Goal: Information Seeking & Learning: Learn about a topic

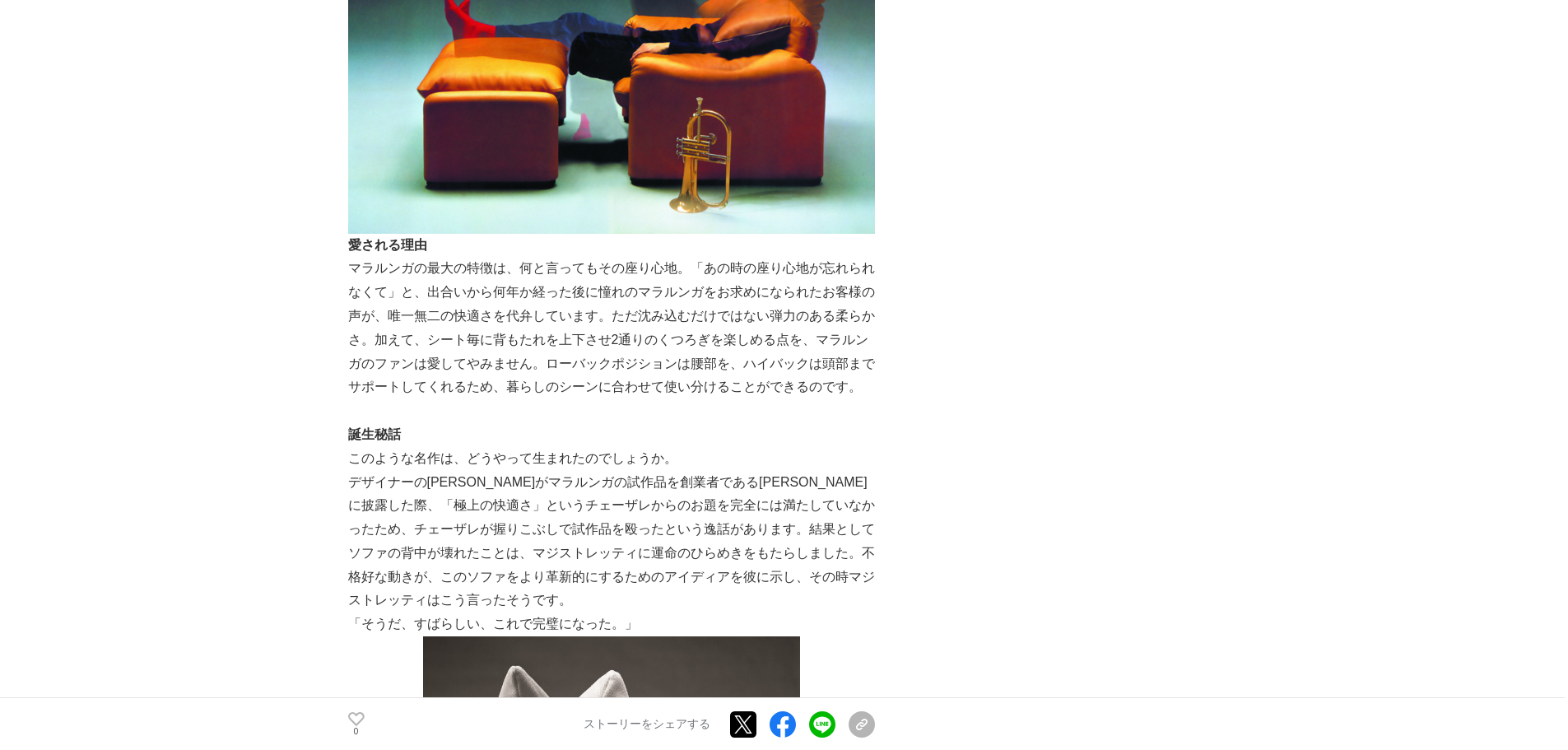
scroll to position [1152, 0]
drag, startPoint x: 613, startPoint y: 339, endPoint x: 789, endPoint y: 344, distance: 176.1
click at [789, 344] on p "マラルンガの最大の特徴は、何と言ってもその座り心地。「あの時の座り心地が忘れられなくて」と、出合いから何年か経った後に憧れのマラルンガをお求めになられたお客様…" at bounding box center [612, 327] width 527 height 143
copy p "2通りのくつろぎを楽しめる点"
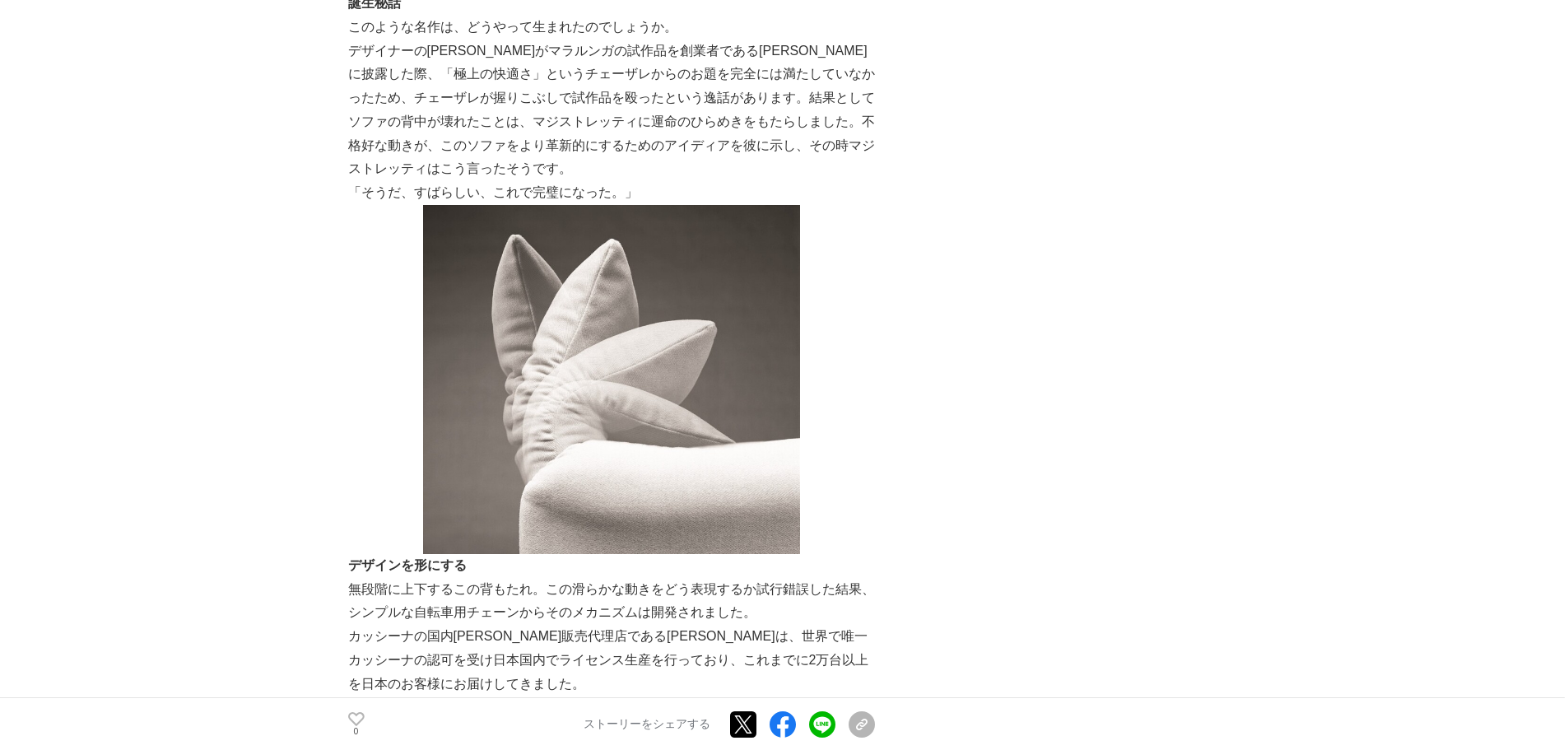
scroll to position [1728, 0]
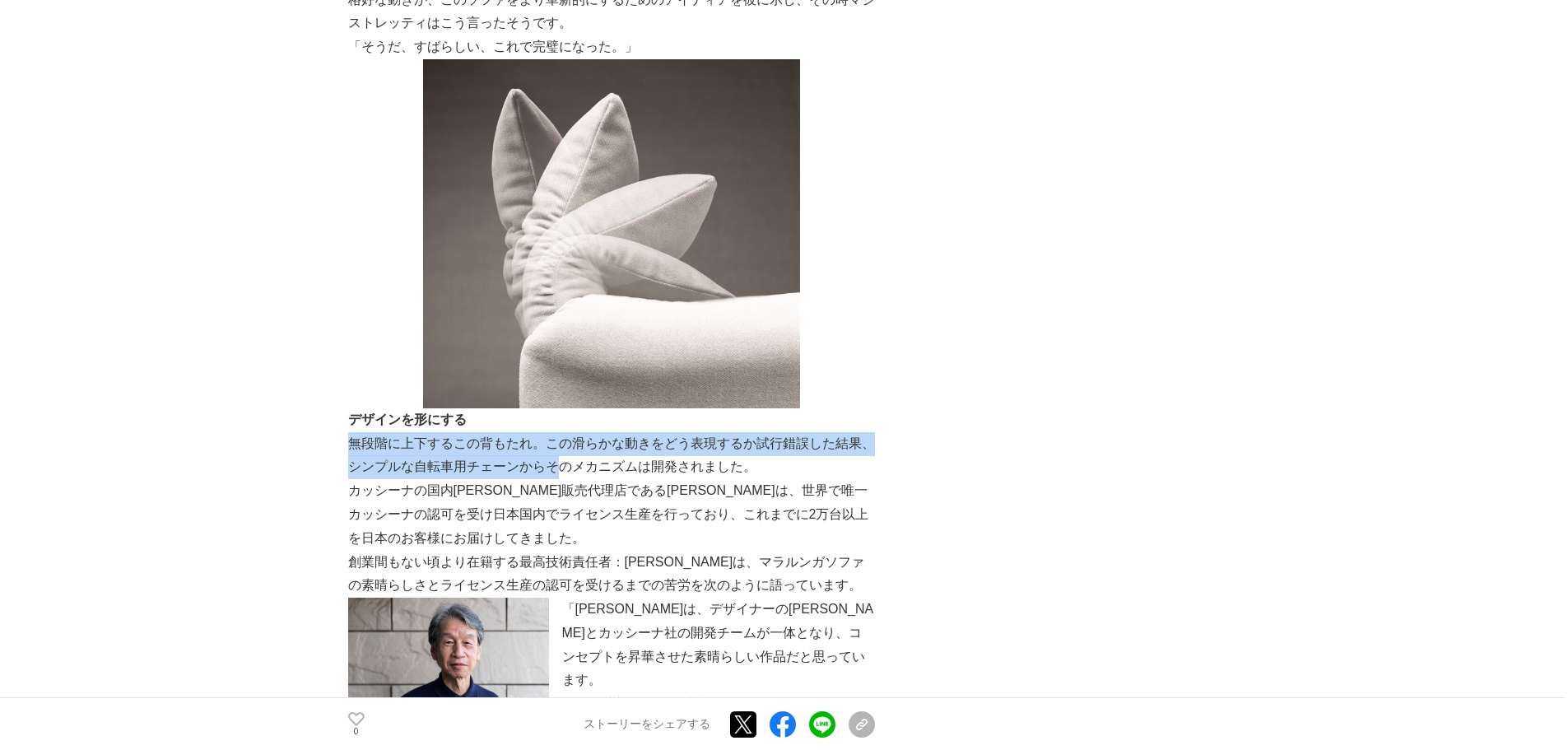
drag, startPoint x: 347, startPoint y: 444, endPoint x: 629, endPoint y: 457, distance: 282.3
click at [623, 457] on p "無段階に上下するこの背もたれ。この滑らかな動きをどう表現するか試行錯誤した結果、シンプルな自転車用チェーンからそのメカニズムは開発されました。" at bounding box center [612, 456] width 527 height 48
click at [629, 457] on p "無段階に上下するこの背もたれ。この滑らかな動きをどう表現するか試行錯誤した結果、シンプルな自転車用チェーンからそのメカニズムは開発されました。" at bounding box center [612, 456] width 527 height 48
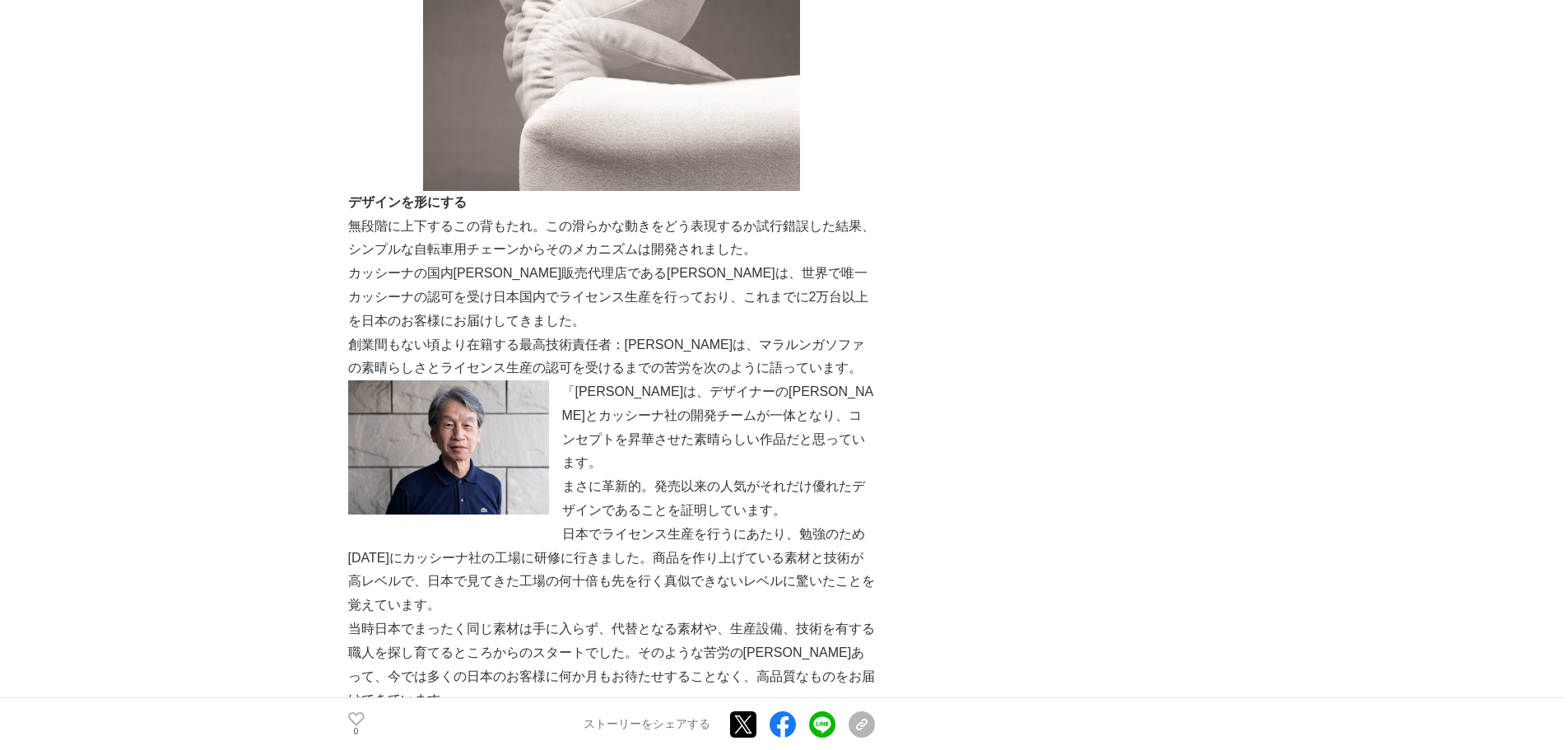
scroll to position [1975, 0]
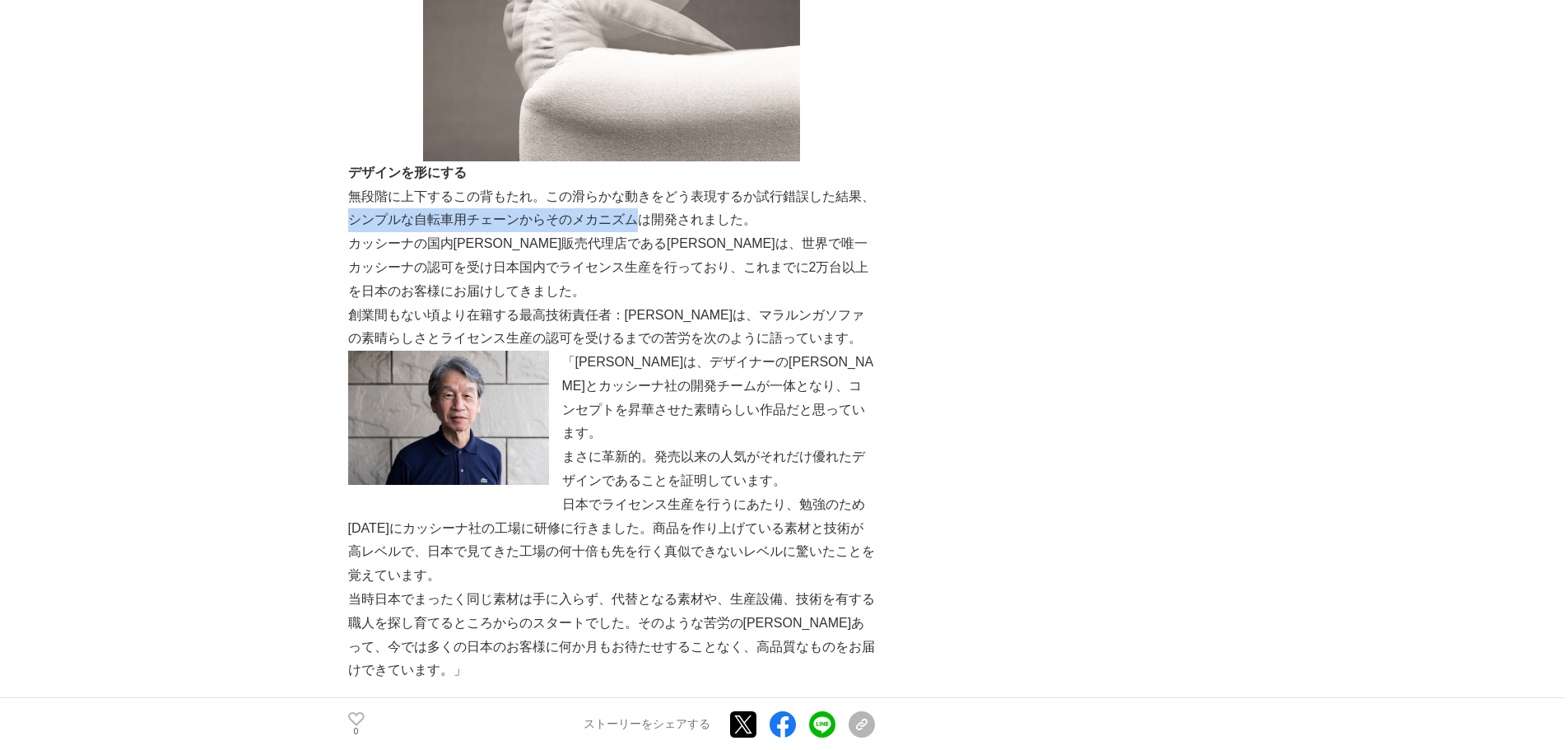
drag, startPoint x: 377, startPoint y: 223, endPoint x: 663, endPoint y: 225, distance: 286.0
click at [663, 225] on p "無段階に上下するこの背もたれ。この滑らかな動きをどう表現するか試行錯誤した結果、シンプルな自転車用チェーンからそのメカニズムは開発されました。" at bounding box center [612, 209] width 527 height 48
copy p "シンプルな自転車用チェーンからそのメカニズム"
click at [541, 412] on img at bounding box center [448, 418] width 200 height 134
click at [647, 346] on p "創業間もない頃より在籍する最高技術責任者：[PERSON_NAME]は、マラルンガソファの素晴らしさとライセンス生産の認可を受けるまでの苦労を次のように語って…" at bounding box center [612, 327] width 527 height 48
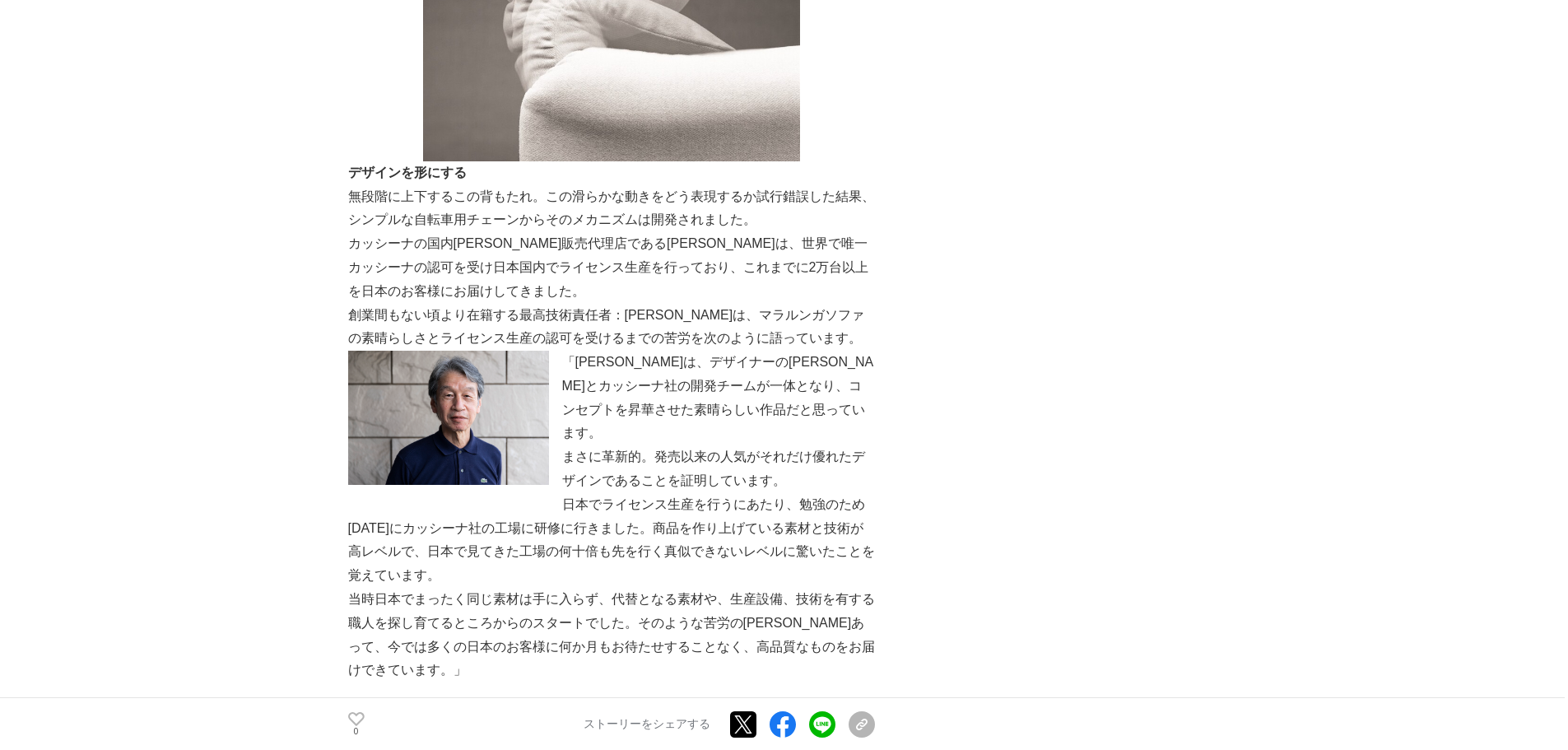
click at [487, 310] on p "創業間もない頃より在籍する最高技術責任者：[PERSON_NAME]は、マラルンガソファの素晴らしさとライセンス生産の認可を受けるまでの苦労を次のように語って…" at bounding box center [612, 327] width 527 height 48
click at [622, 330] on p "創業間もない頃より在籍する最高技術責任者：[PERSON_NAME]は、マラルンガソファの素晴らしさとライセンス生産の認可を受けるまでの苦労を次のように語って…" at bounding box center [612, 327] width 527 height 48
click at [584, 340] on p "創業間もない頃より在籍する最高技術責任者：[PERSON_NAME]は、マラルンガソファの素晴らしさとライセンス生産の認可を受けるまでの苦労を次のように語って…" at bounding box center [612, 327] width 527 height 48
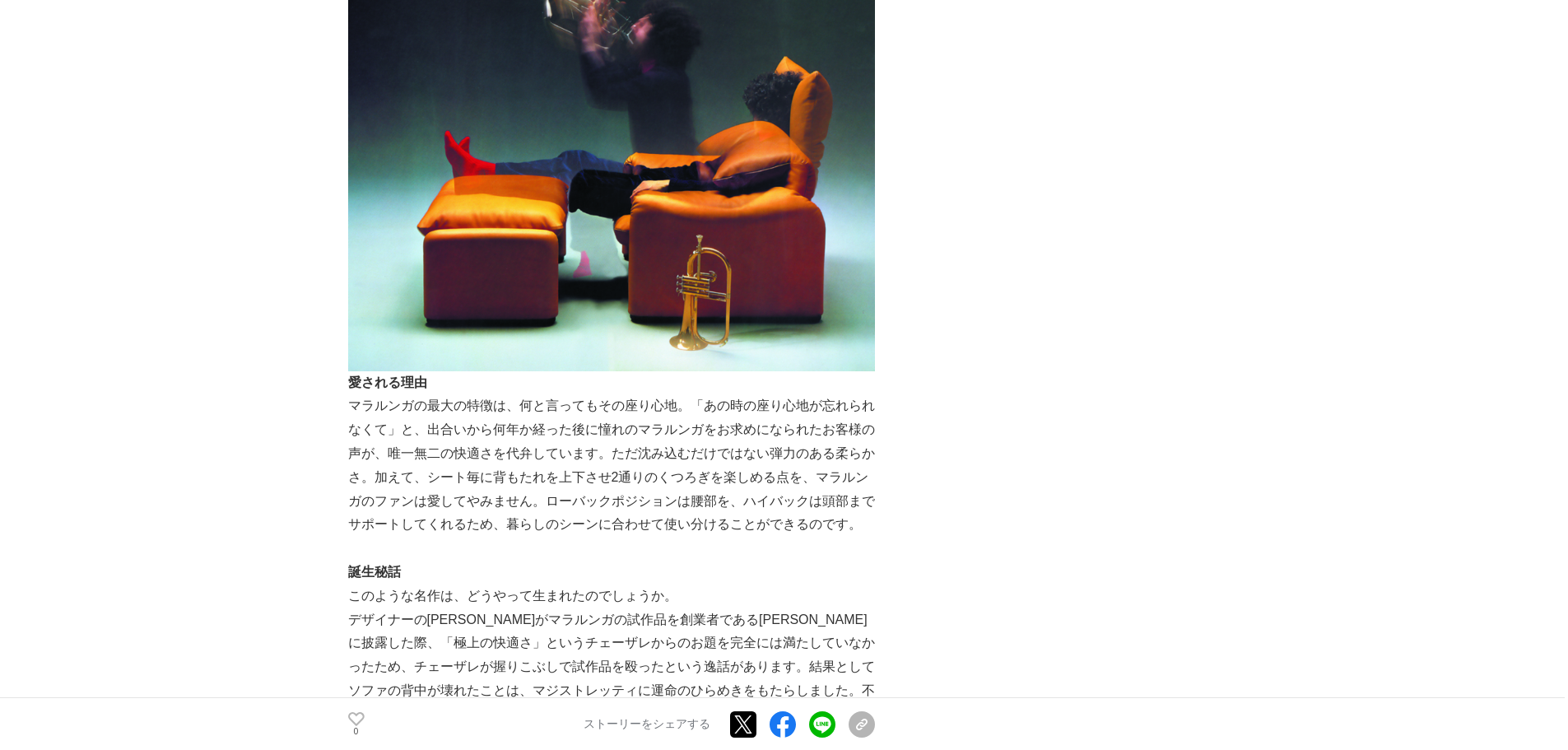
scroll to position [1234, 0]
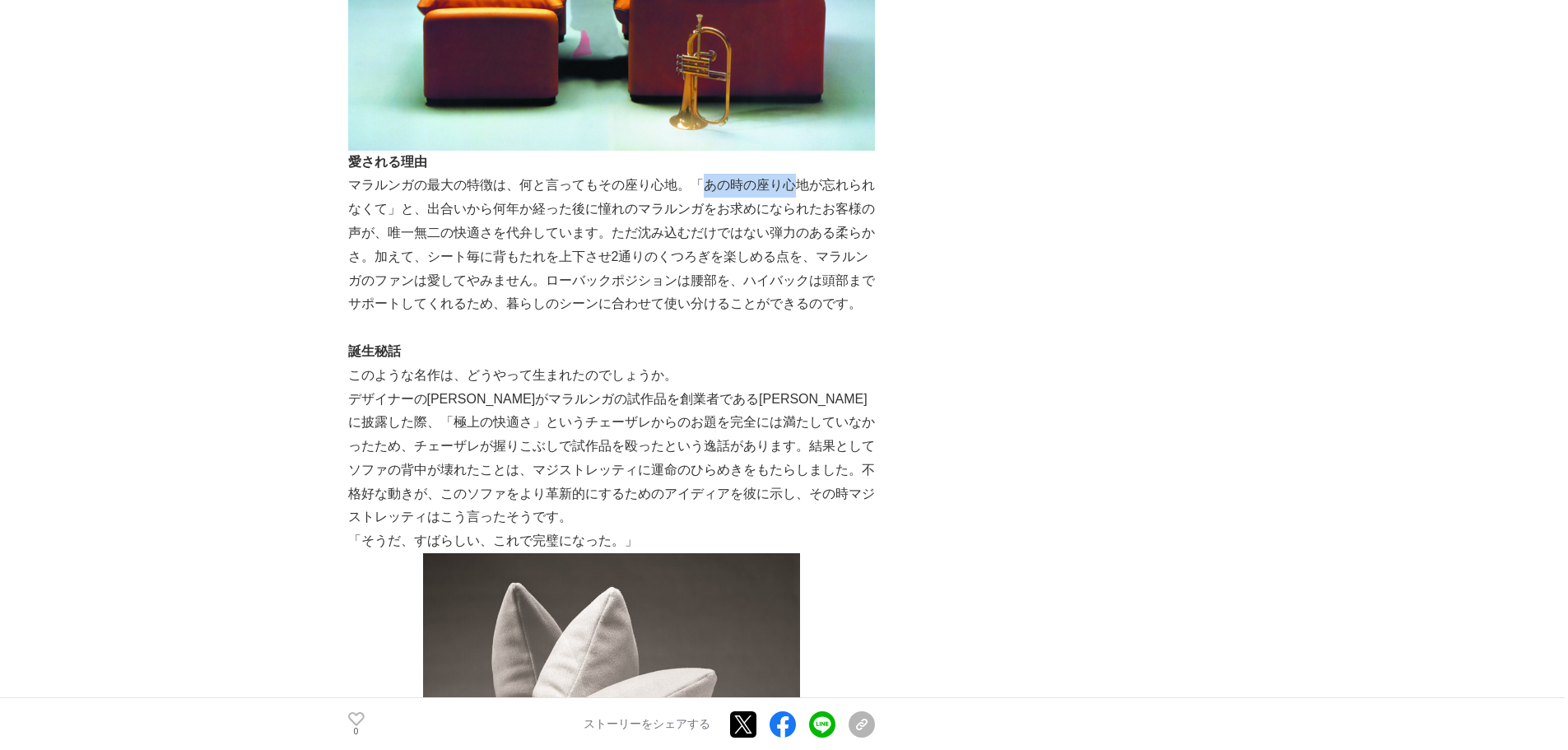
drag, startPoint x: 696, startPoint y: 186, endPoint x: 793, endPoint y: 186, distance: 97.0
click at [793, 186] on p "マラルンガの最大の特徴は、何と言ってもその座り心地。「あの時の座り心地が忘れられなくて」と、出合いから何年か経った後に憧れのマラルンガをお求めになられたお客様…" at bounding box center [612, 245] width 527 height 143
drag, startPoint x: 524, startPoint y: 185, endPoint x: 541, endPoint y: 185, distance: 17.0
click at [535, 185] on p "マラルンガの最大の特徴は、何と言ってもその座り心地。「あの時の座り心地が忘れられなくて」と、出合いから何年か経った後に憧れのマラルンガをお求めになられたお客様…" at bounding box center [612, 245] width 527 height 143
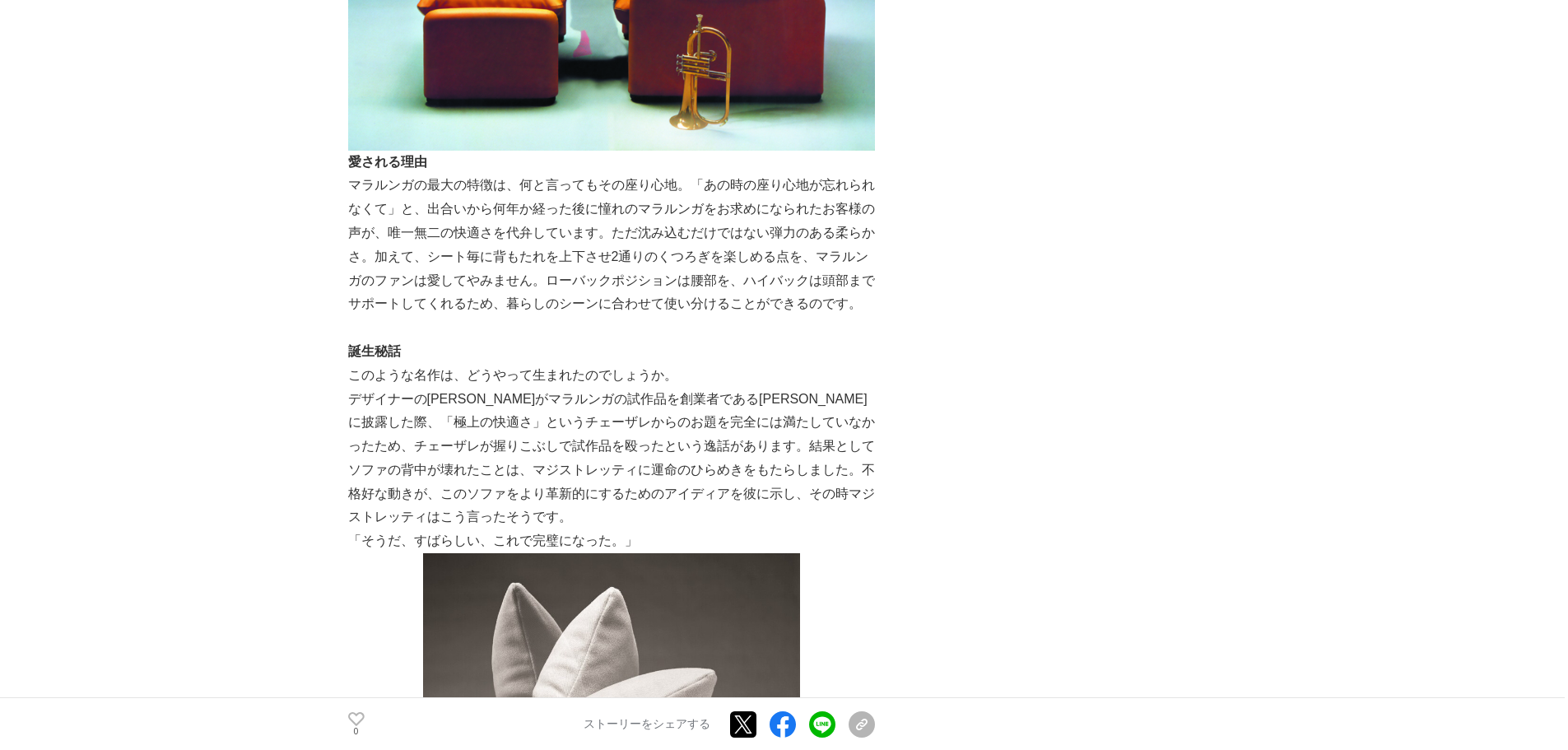
click at [465, 209] on p "マラルンガの最大の特徴は、何と言ってもその座り心地。「あの時の座り心地が忘れられなくて」と、出合いから何年か経った後に憧れのマラルンガをお求めになられたお客様…" at bounding box center [612, 245] width 527 height 143
drag, startPoint x: 405, startPoint y: 215, endPoint x: 620, endPoint y: 217, distance: 215.0
click at [613, 217] on p "マラルンガの最大の特徴は、何と言ってもその座り心地。「あの時の座り心地が忘れられなくて」と、出合いから何年か経った後に憧れのマラルンガをお求めになられたお客様…" at bounding box center [612, 245] width 527 height 143
click at [620, 217] on p "マラルンガの最大の特徴は、何と言ってもその座り心地。「あの時の座り心地が忘れられなくて」と、出合いから何年か経った後に憧れのマラルンガをお求めになられたお客様…" at bounding box center [612, 245] width 527 height 143
drag, startPoint x: 429, startPoint y: 229, endPoint x: 601, endPoint y: 234, distance: 172.1
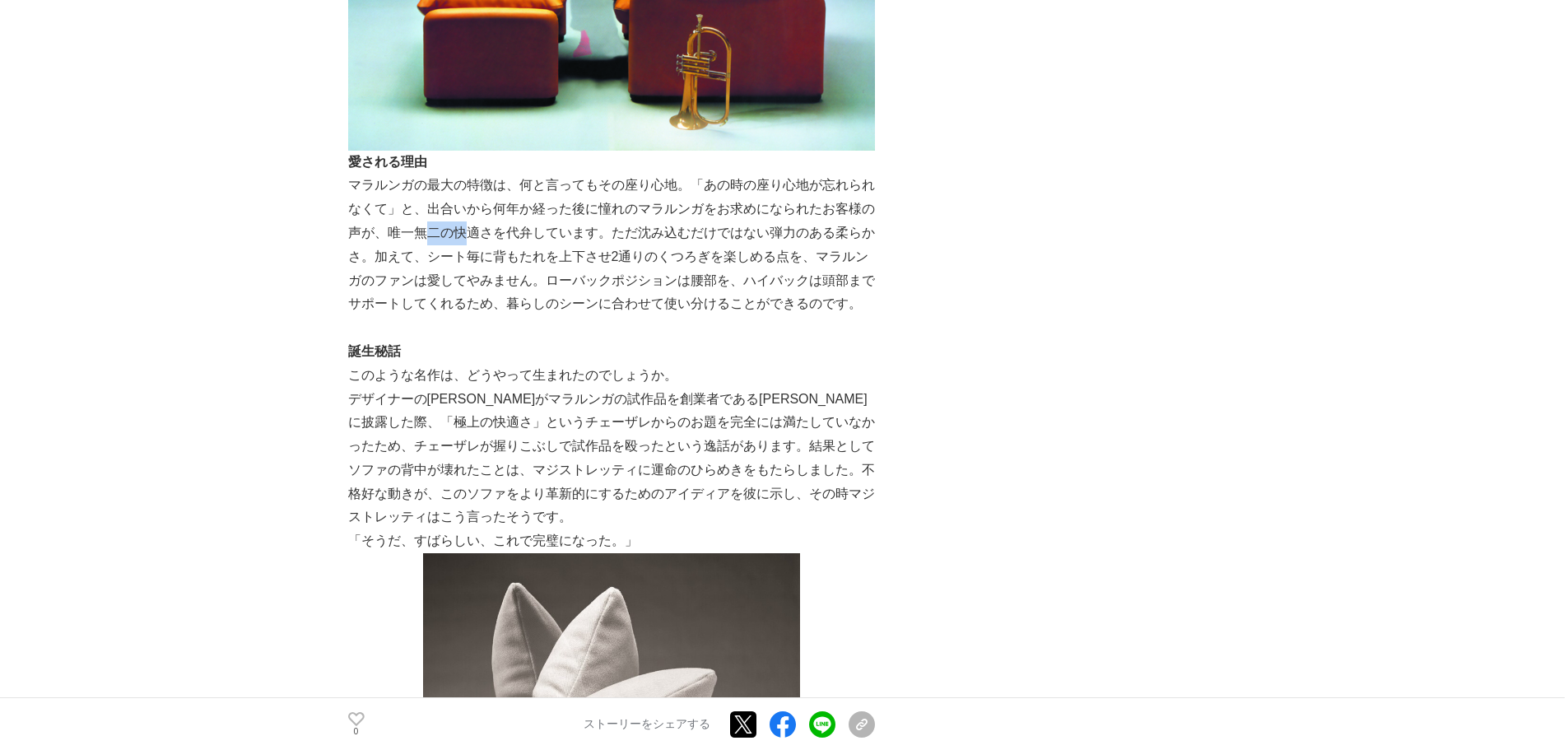
click at [548, 233] on p "マラルンガの最大の特徴は、何と言ってもその座り心地。「あの時の座り心地が忘れられなくて」と、出合いから何年か経った後に憧れのマラルンガをお求めになられたお客様…" at bounding box center [612, 245] width 527 height 143
click at [637, 235] on p "マラルンガの最大の特徴は、何と言ってもその座り心地。「あの時の座り心地が忘れられなくて」と、出合いから何年か経った後に憧れのマラルンガをお求めになられたお客様…" at bounding box center [612, 245] width 527 height 143
drag, startPoint x: 641, startPoint y: 234, endPoint x: 844, endPoint y: 237, distance: 203.0
click at [680, 234] on p "マラルンガの最大の特徴は、何と言ってもその座り心地。「あの時の座り心地が忘れられなくて」と、出合いから何年か経った後に憧れのマラルンガをお求めになられたお客様…" at bounding box center [612, 245] width 527 height 143
click at [788, 238] on p "マラルンガの最大の特徴は、何と言ってもその座り心地。「あの時の座り心地が忘れられなくて」と、出合いから何年か経った後に憧れのマラルンガをお求めになられたお客様…" at bounding box center [612, 245] width 527 height 143
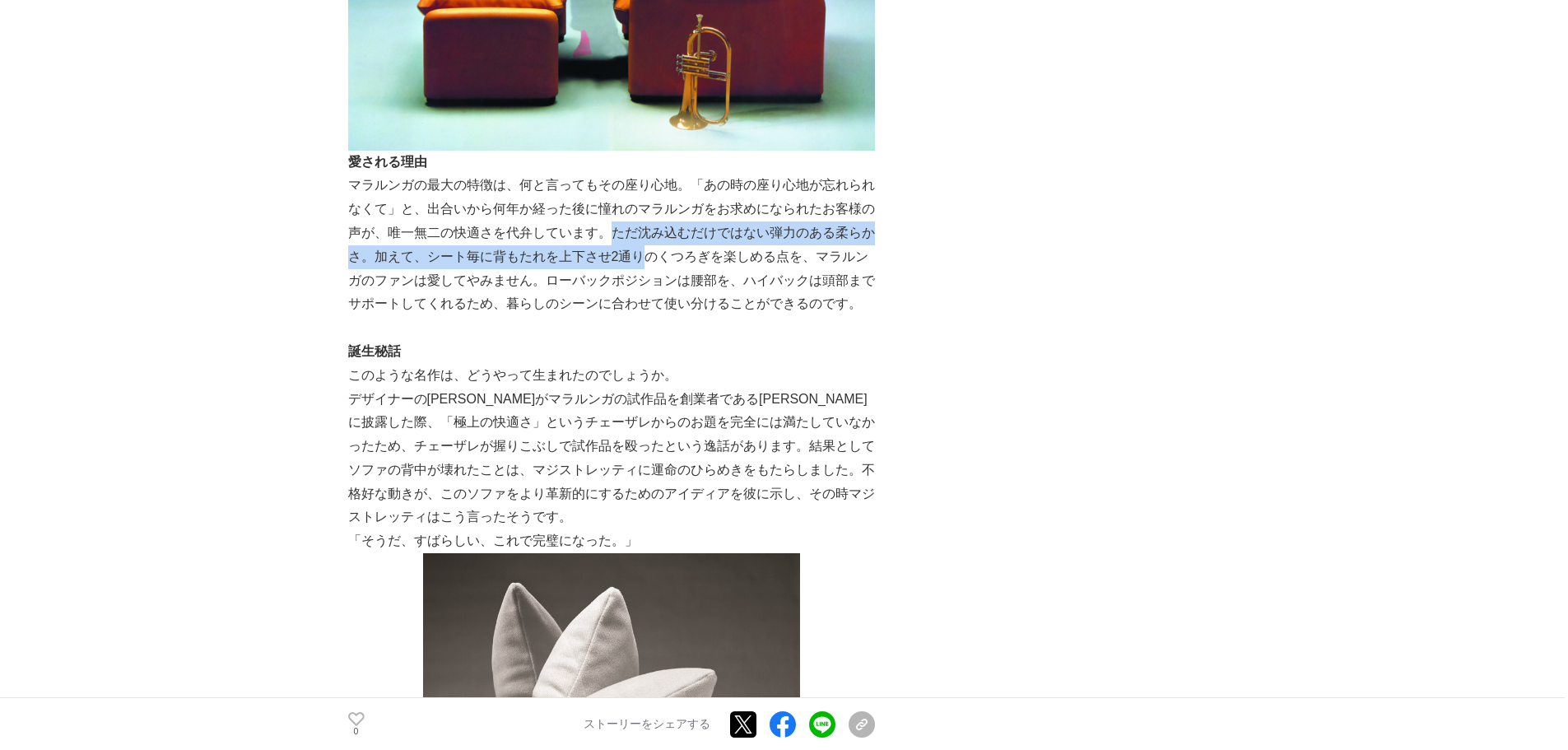
drag, startPoint x: 614, startPoint y: 234, endPoint x: 653, endPoint y: 268, distance: 51.7
click at [653, 268] on p "マラルンガの最大の特徴は、何と言ってもその座り心地。「あの時の座り心地が忘れられなくて」と、出合いから何年か経った後に憧れのマラルンガをお求めになられたお客様…" at bounding box center [612, 245] width 527 height 143
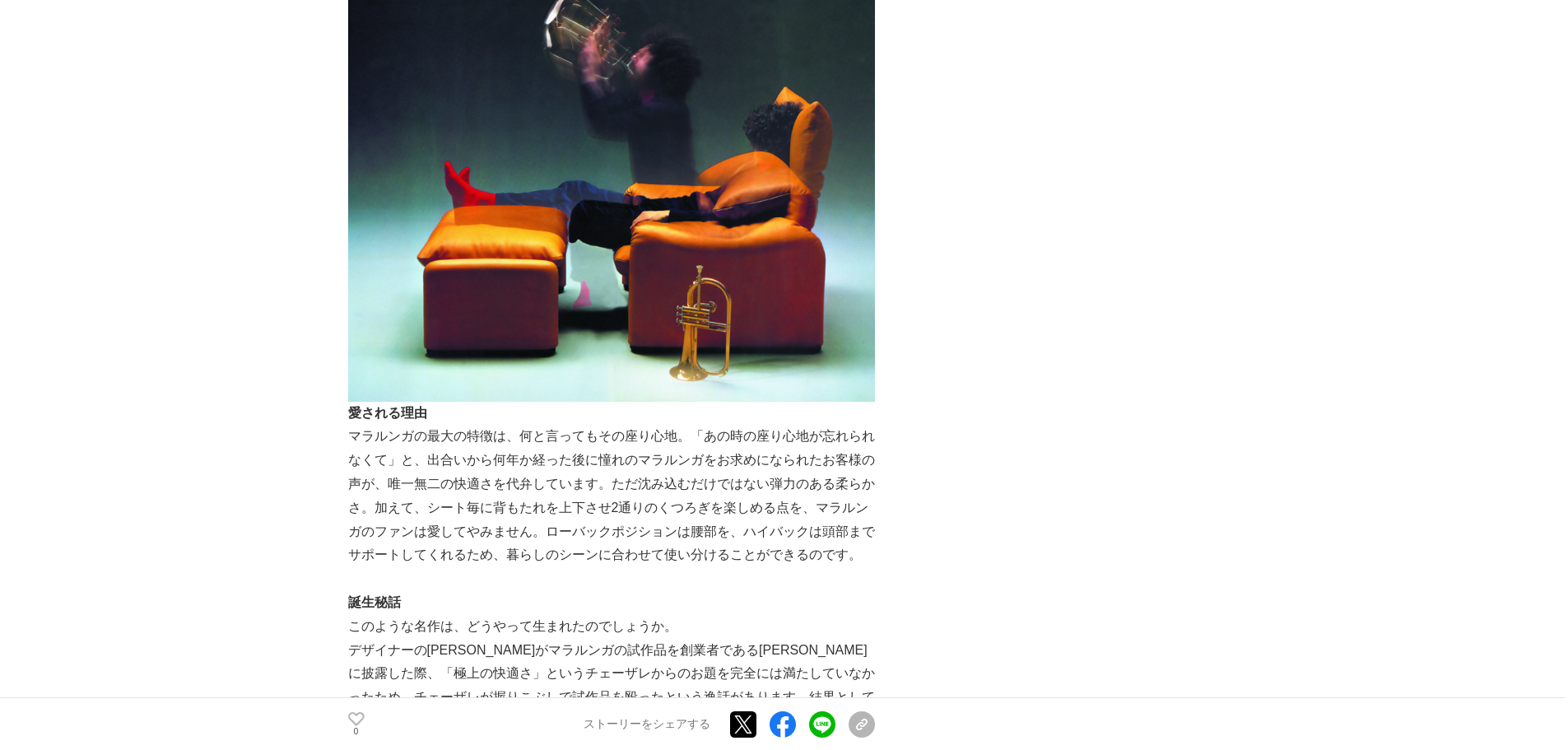
scroll to position [988, 0]
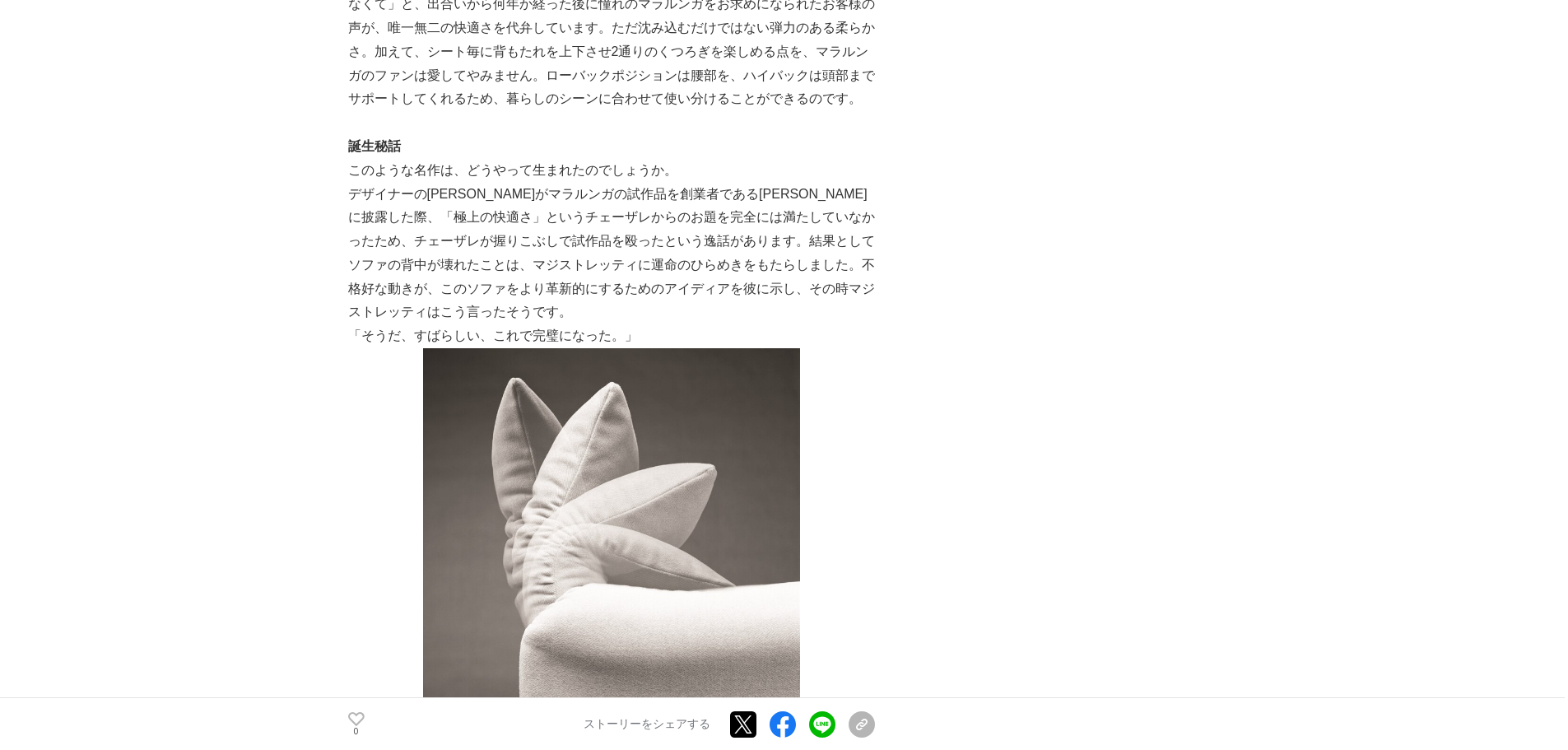
scroll to position [1317, 0]
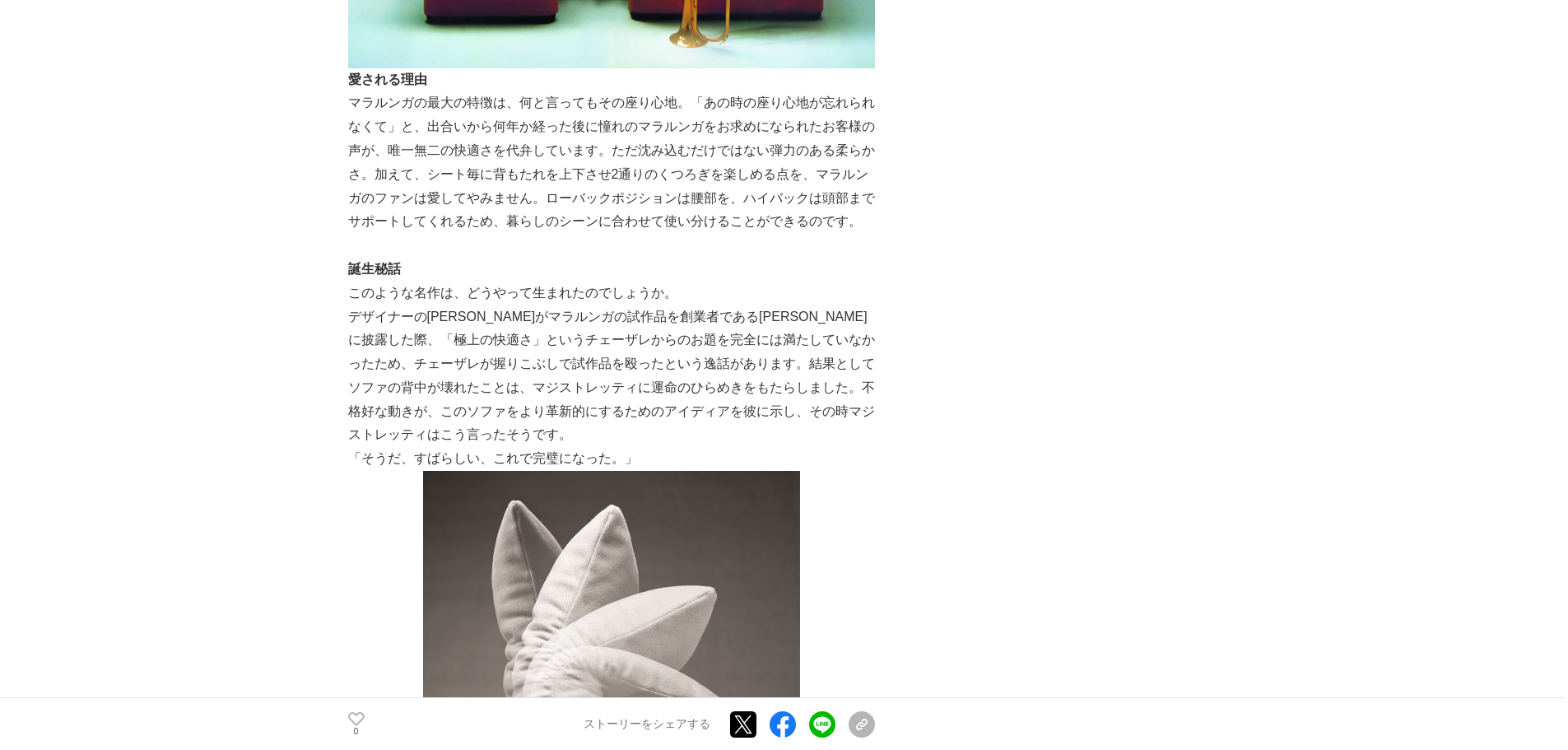
click at [657, 409] on p "デザイナーの[PERSON_NAME]がマラルンガの試作品を創業者である[PERSON_NAME]に披露した際、「極上の快適さ」というチェーザレからのお題を完…" at bounding box center [612, 376] width 527 height 143
drag, startPoint x: 636, startPoint y: 158, endPoint x: 752, endPoint y: 149, distance: 116.3
click at [742, 149] on p "マラルンガの最大の特徴は、何と言ってもその座り心地。「あの時の座り心地が忘れられなくて」と、出合いから何年か経った後に憧れのマラルンガをお求めになられたお客様…" at bounding box center [612, 163] width 527 height 143
click at [752, 149] on p "マラルンガの最大の特徴は、何と言ってもその座り心地。「あの時の座り心地が忘れられなくて」と、出合いから何年か経った後に憧れのマラルンガをお求めになられたお客様…" at bounding box center [612, 163] width 527 height 143
click at [540, 338] on p "デザイナーの[PERSON_NAME]がマラルンガの試作品を創業者である[PERSON_NAME]に披露した際、「極上の快適さ」というチェーザレからのお題を完…" at bounding box center [612, 376] width 527 height 143
